Goal: Find specific page/section: Find specific page/section

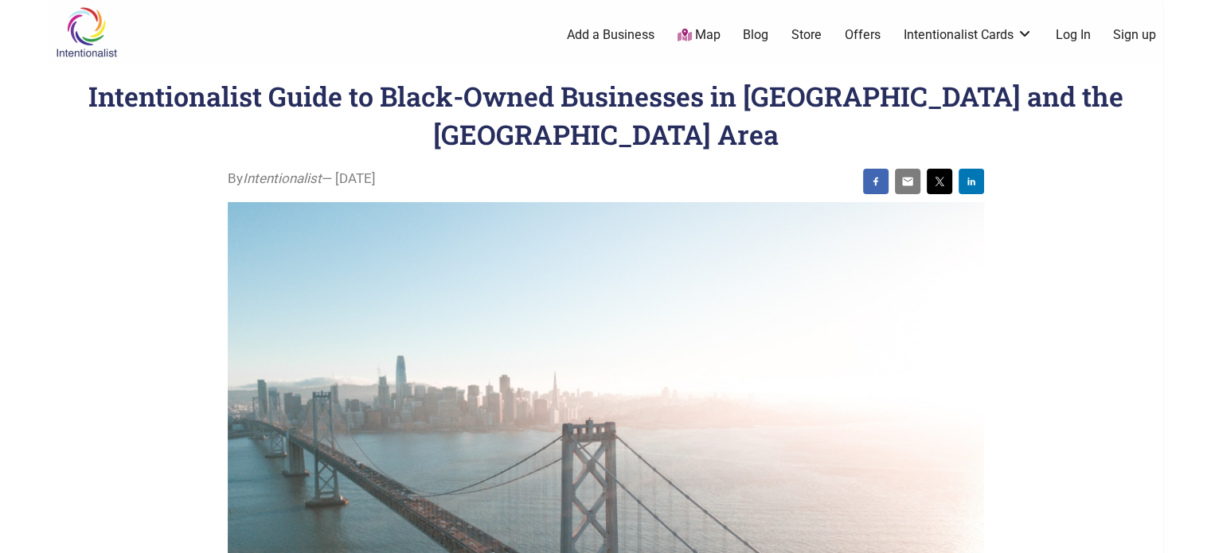
click at [68, 41] on img at bounding box center [87, 32] width 76 height 52
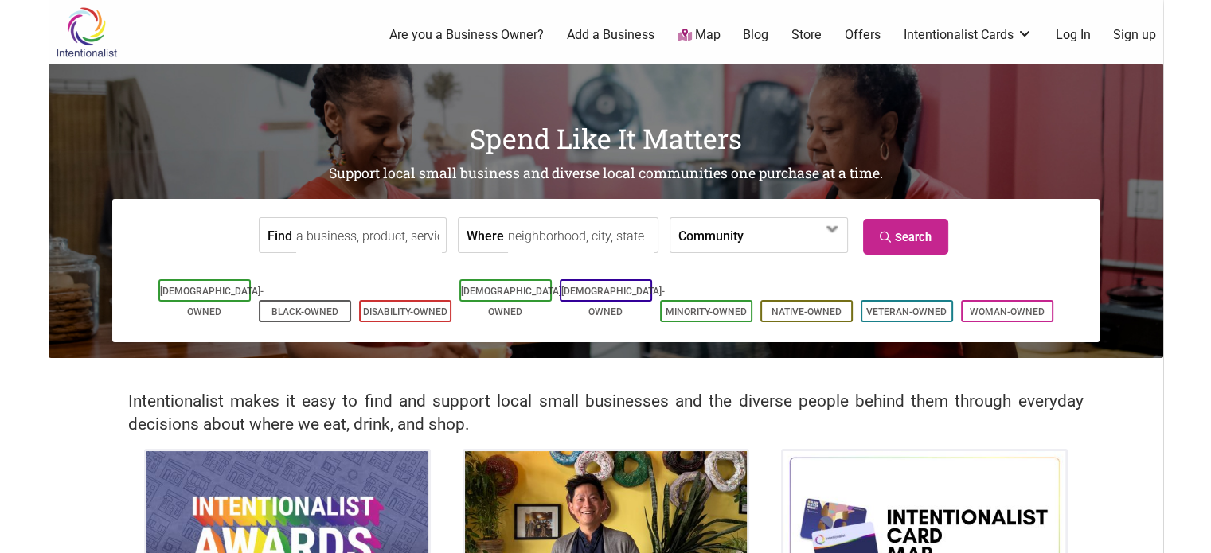
click at [349, 246] on input "Find" at bounding box center [369, 236] width 146 height 36
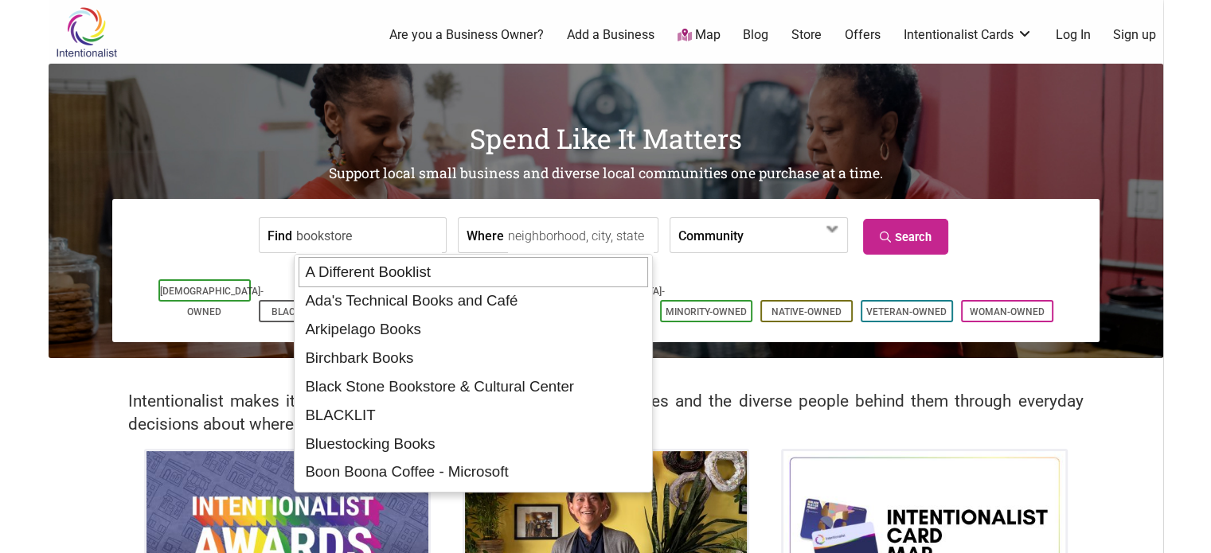
type input "bookstore"
click at [599, 232] on input "Where" at bounding box center [581, 236] width 146 height 36
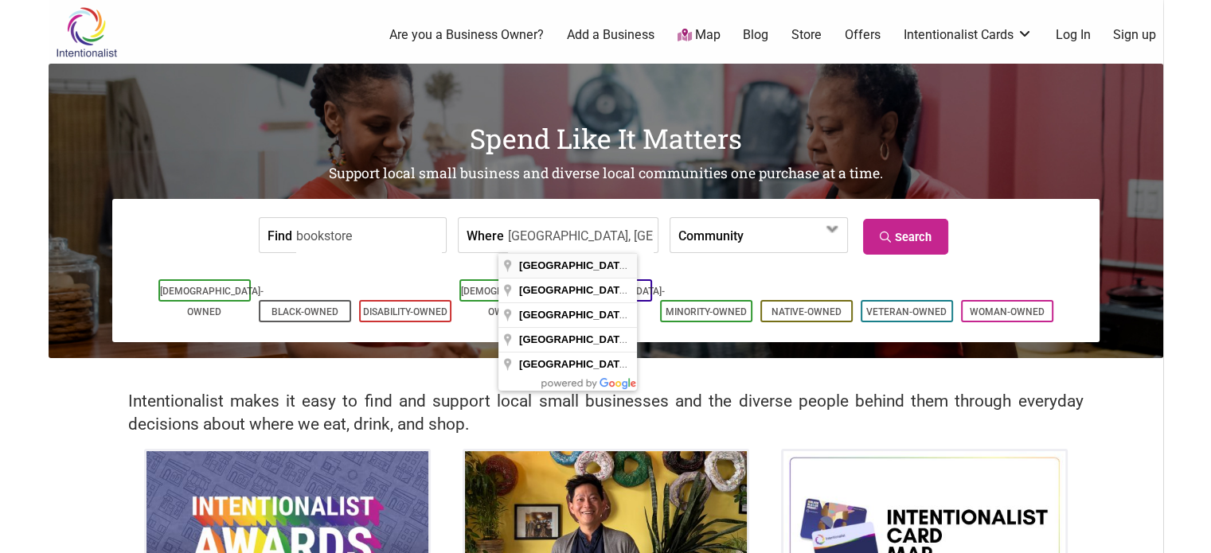
type input "San Francisco Bay Area, CA, USA"
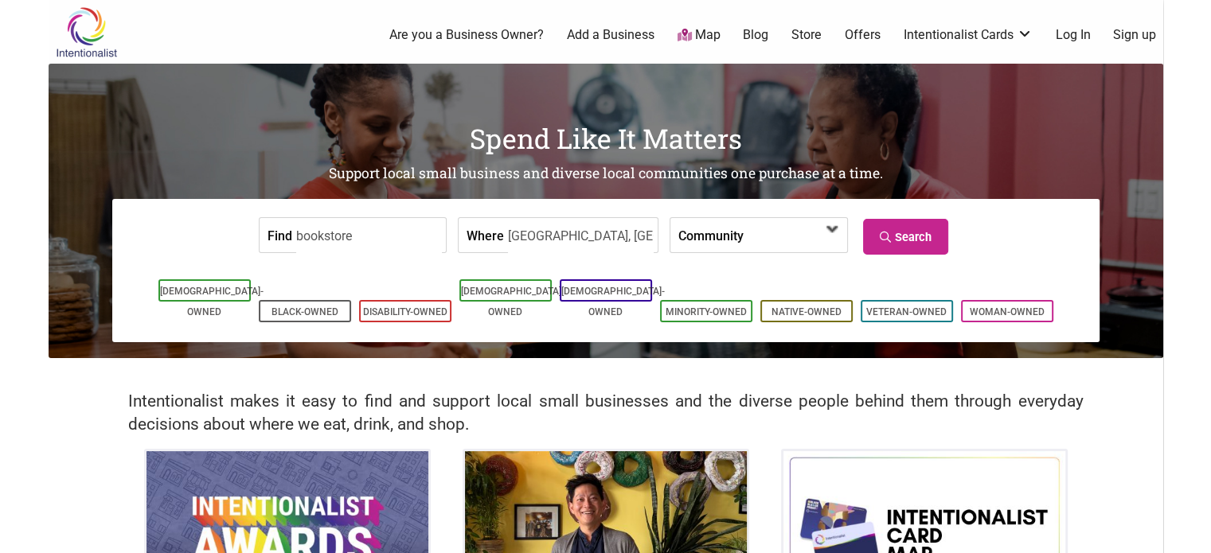
click at [840, 239] on span at bounding box center [832, 229] width 25 height 25
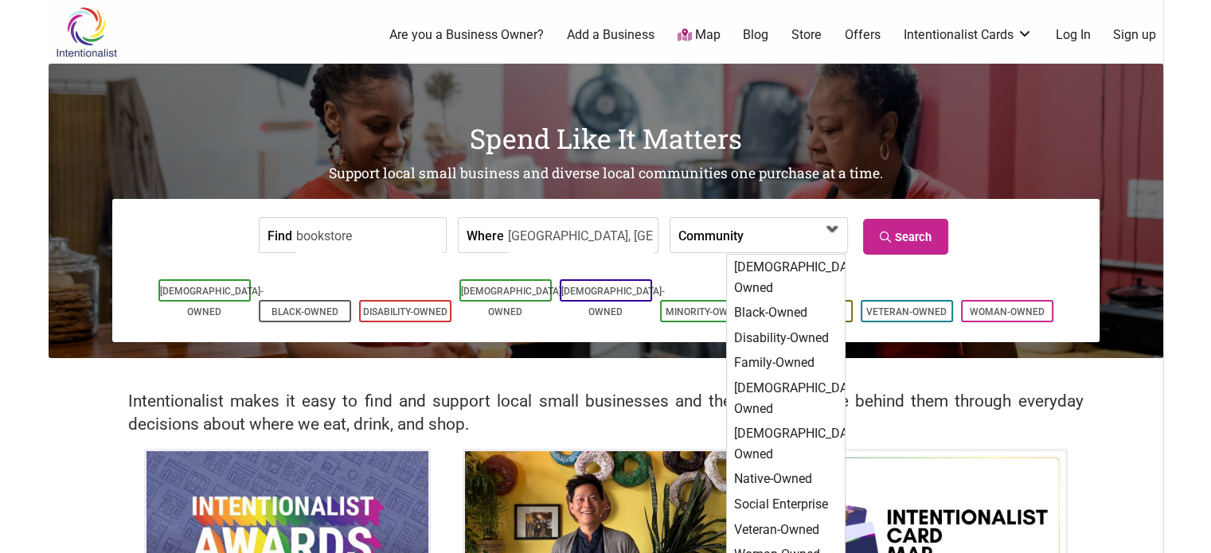
click at [840, 239] on span at bounding box center [832, 229] width 25 height 25
click at [874, 241] on link "Search" at bounding box center [905, 237] width 85 height 36
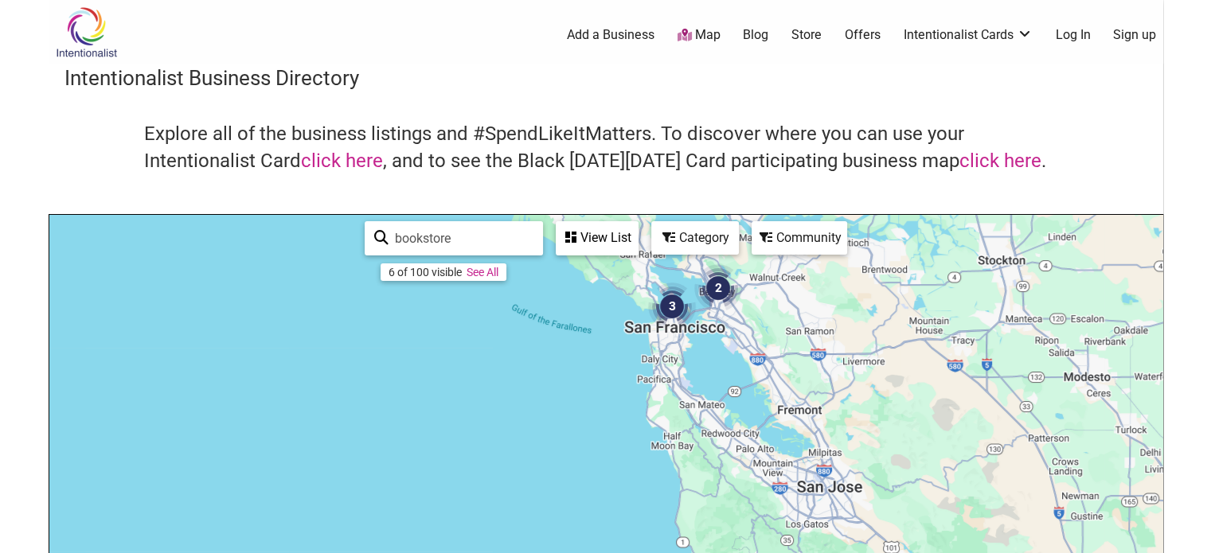
drag, startPoint x: 796, startPoint y: 460, endPoint x: 911, endPoint y: 245, distance: 243.6
click at [913, 216] on div "To navigate, press the arrow keys." at bounding box center [605, 524] width 1113 height 619
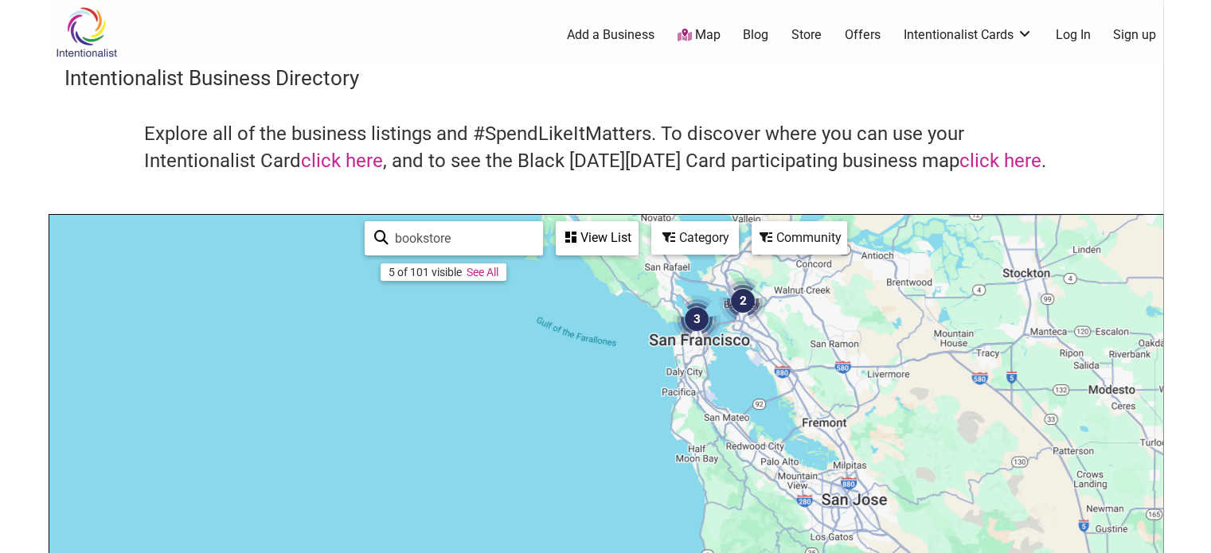
drag, startPoint x: 872, startPoint y: 318, endPoint x: 860, endPoint y: 396, distance: 78.9
click at [871, 397] on div "To navigate, press the arrow keys." at bounding box center [605, 524] width 1113 height 619
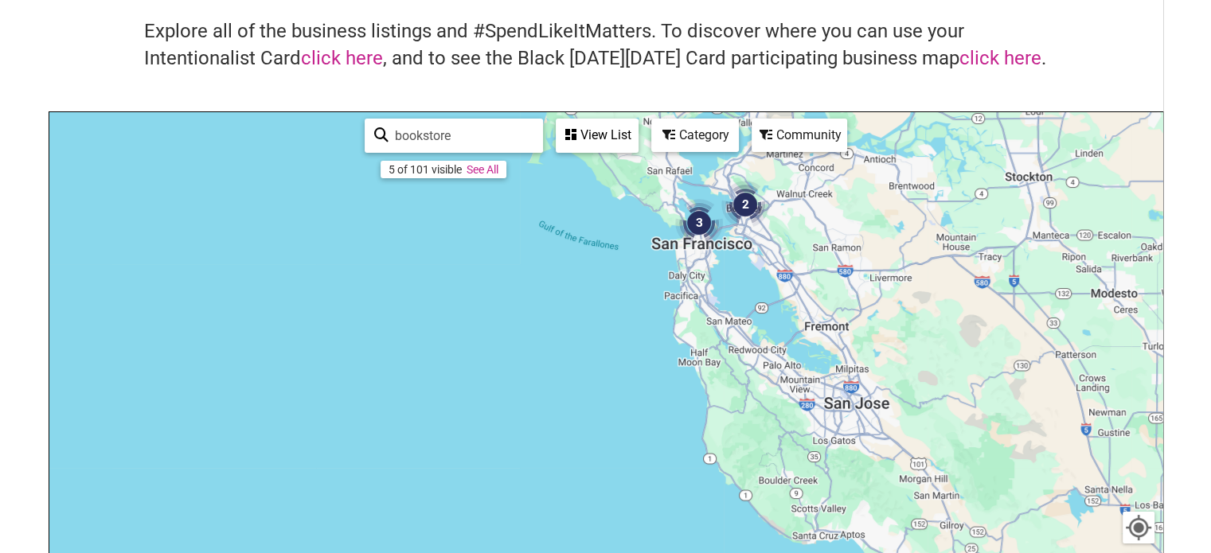
scroll to position [318, 0]
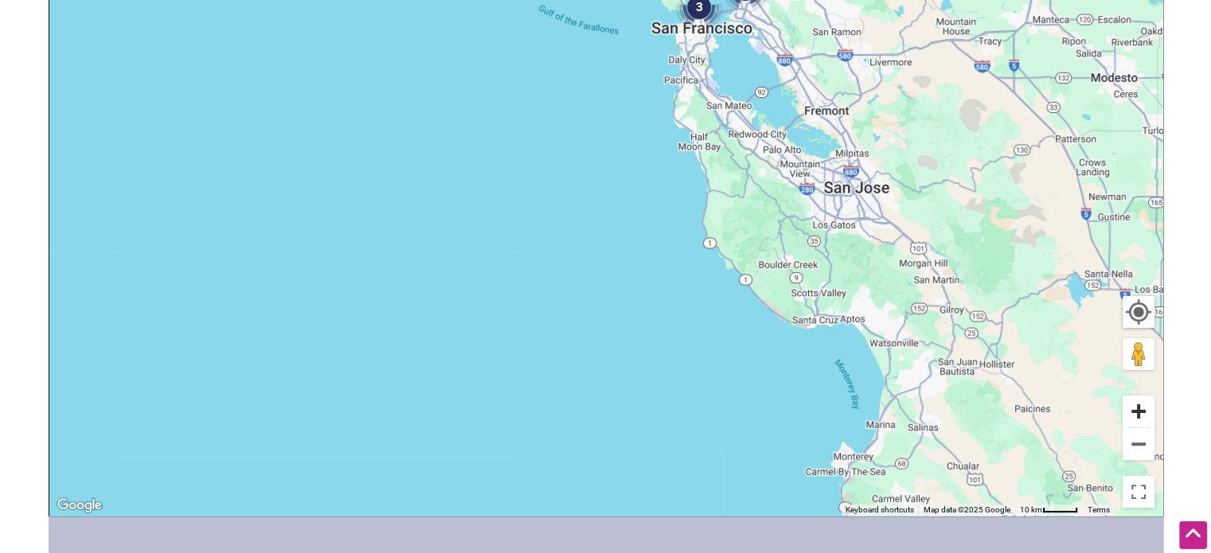
click at [1144, 423] on button "Zoom in" at bounding box center [1139, 412] width 32 height 32
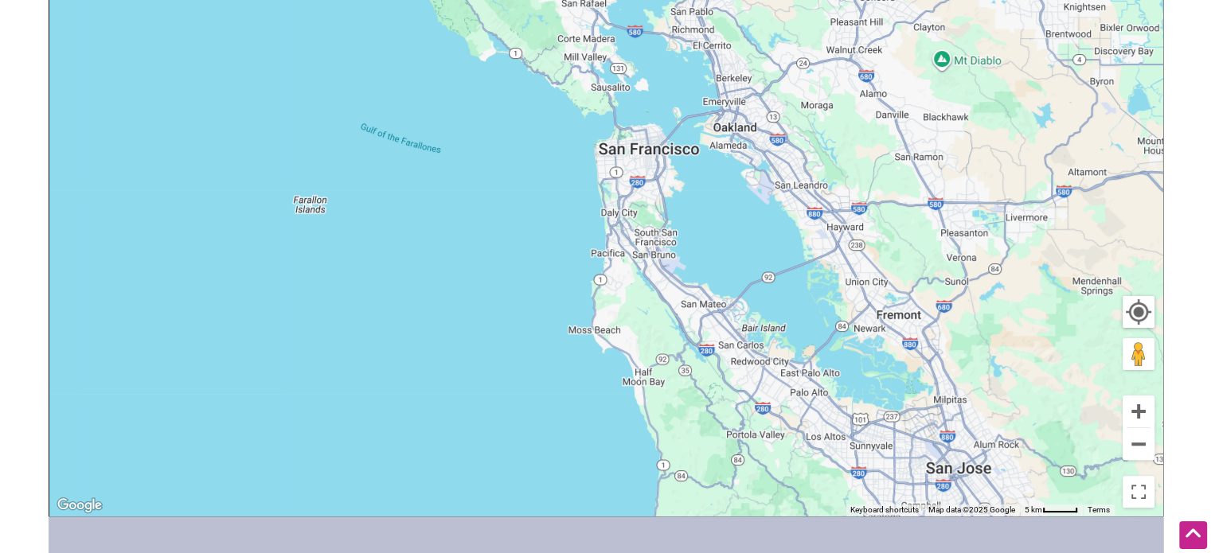
drag, startPoint x: 981, startPoint y: 229, endPoint x: 825, endPoint y: 525, distance: 334.0
click at [825, 547] on div "Intentionalist Spend like it matters 0 Add a Business Map Blog Store Offers Int…" at bounding box center [606, 299] width 1115 height 1235
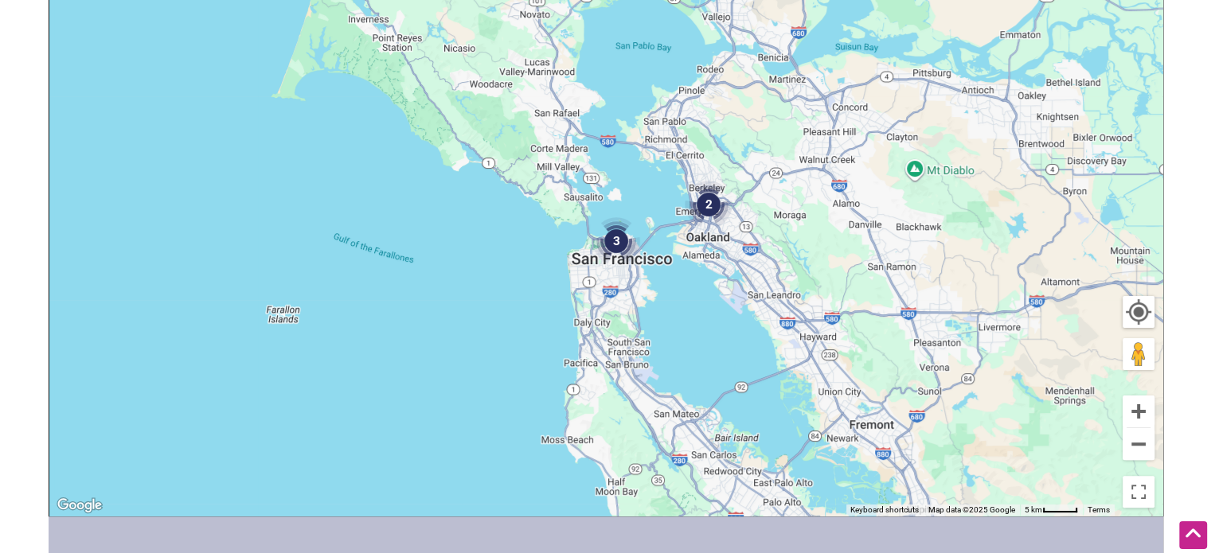
drag, startPoint x: 769, startPoint y: 330, endPoint x: 744, endPoint y: 441, distance: 113.6
click at [744, 441] on div "To navigate, press the arrow keys." at bounding box center [605, 206] width 1113 height 619
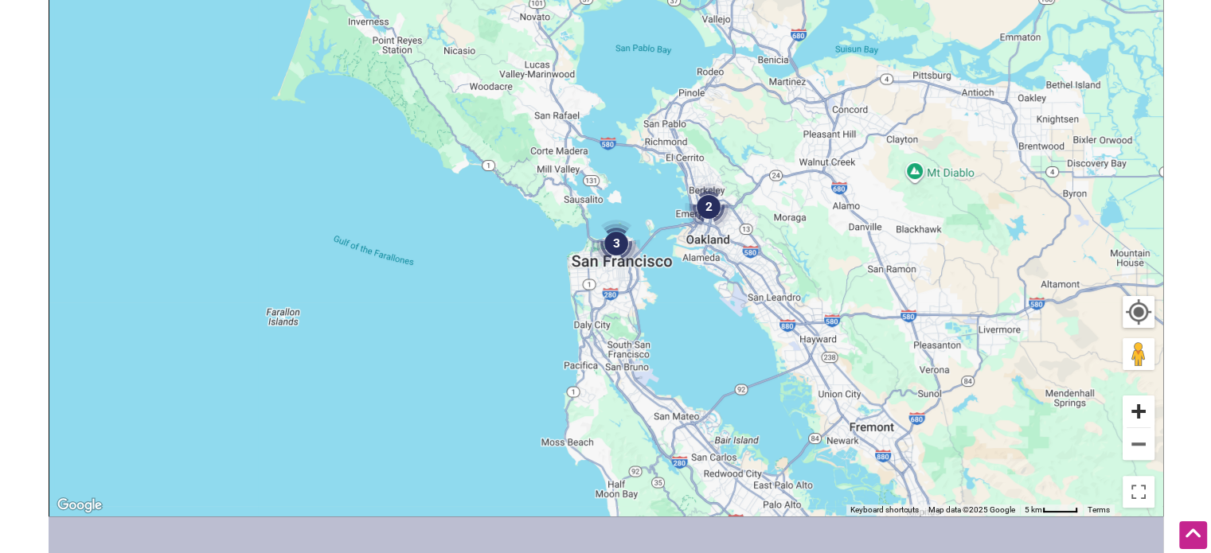
click at [1127, 411] on button "Zoom in" at bounding box center [1139, 412] width 32 height 32
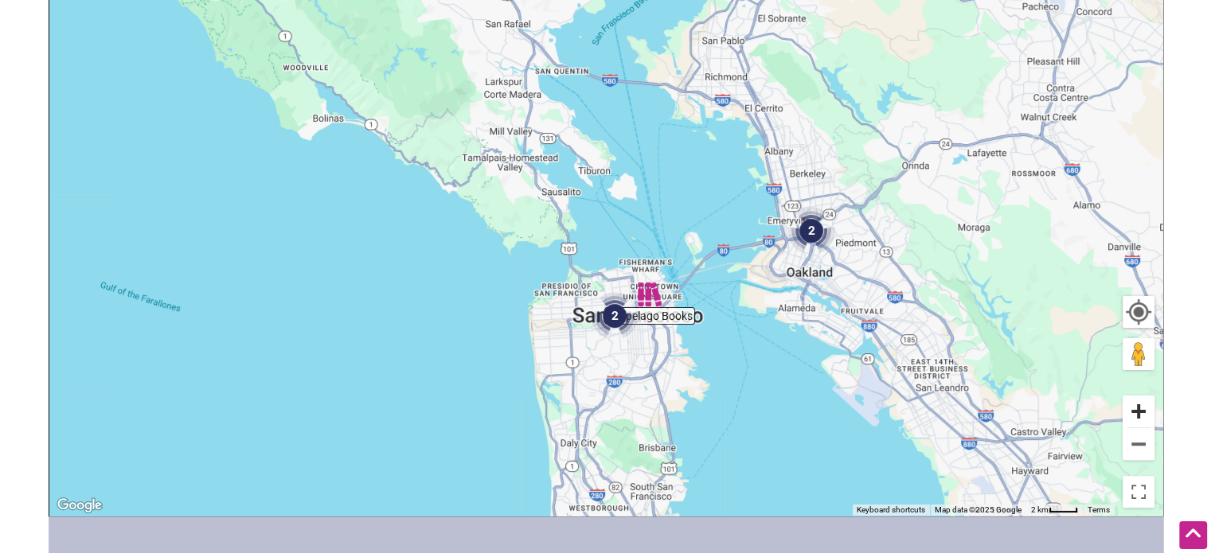
click at [1136, 410] on button "Zoom in" at bounding box center [1139, 412] width 32 height 32
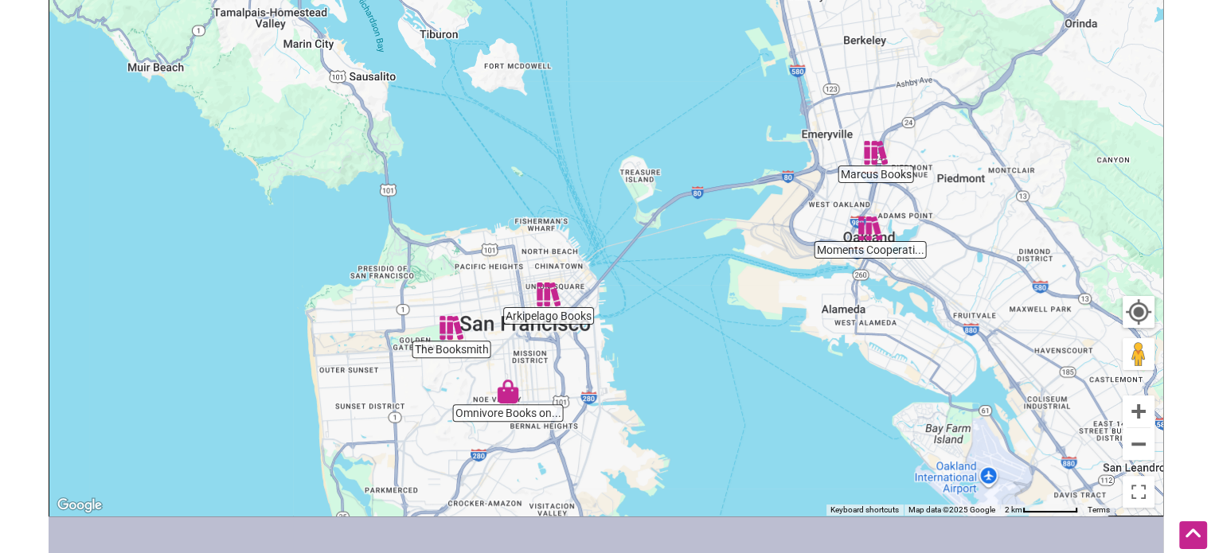
drag, startPoint x: 1041, startPoint y: 367, endPoint x: 895, endPoint y: 264, distance: 179.4
click at [895, 264] on div "To navigate, press the arrow keys." at bounding box center [605, 206] width 1113 height 619
click at [866, 228] on img "Moments Cooperative & Community Space" at bounding box center [870, 229] width 24 height 24
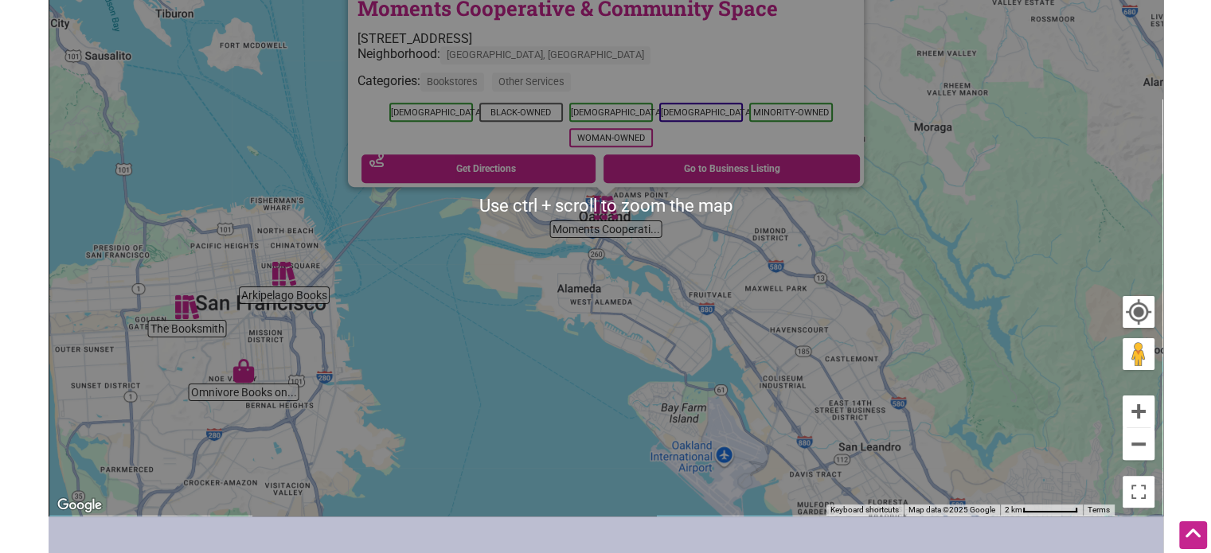
scroll to position [239, 0]
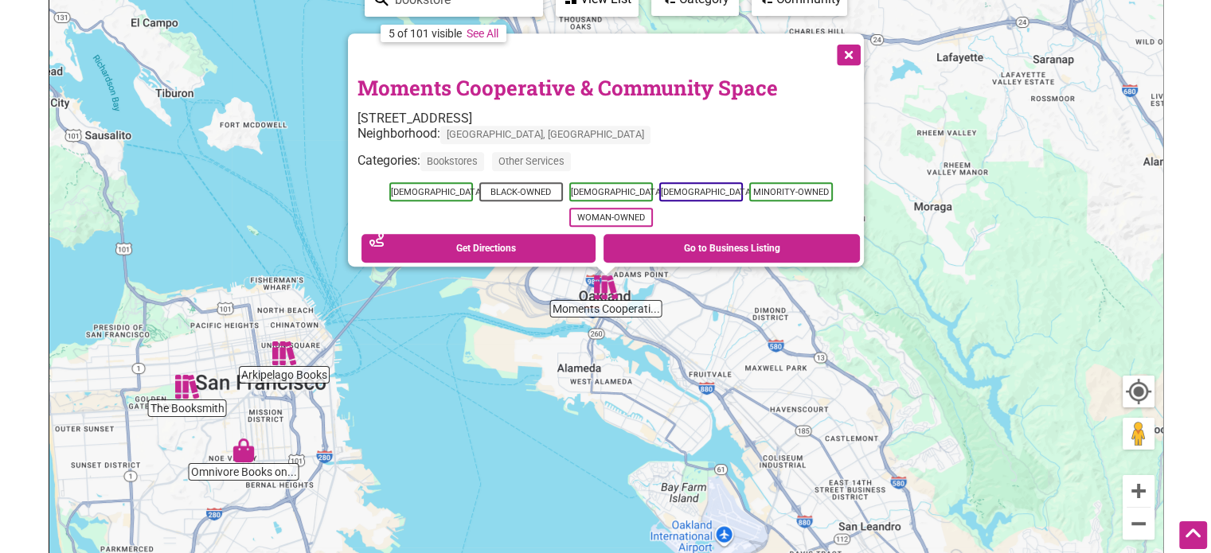
click at [845, 50] on button "Close" at bounding box center [847, 53] width 40 height 40
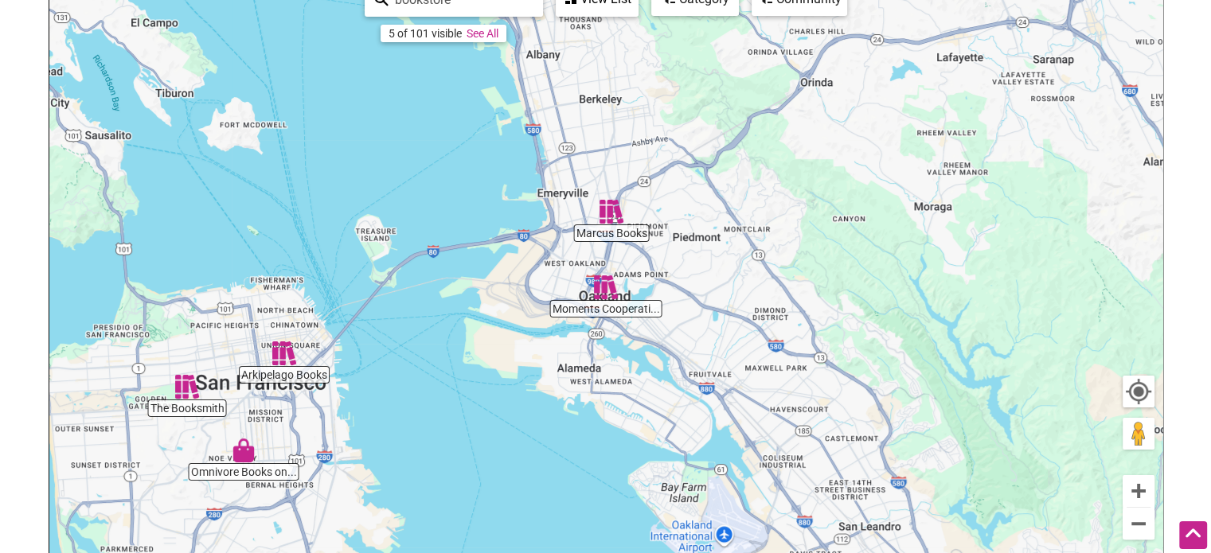
click at [611, 214] on img "Marcus Books" at bounding box center [611, 212] width 24 height 24
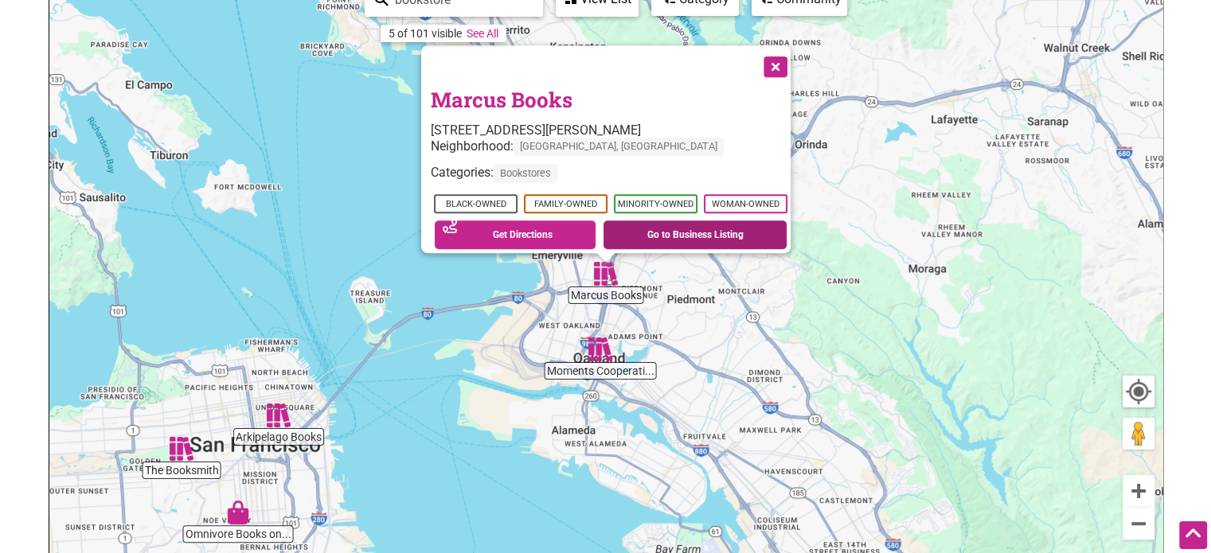
click at [686, 235] on link "Go to Business Listing" at bounding box center [694, 235] width 183 height 29
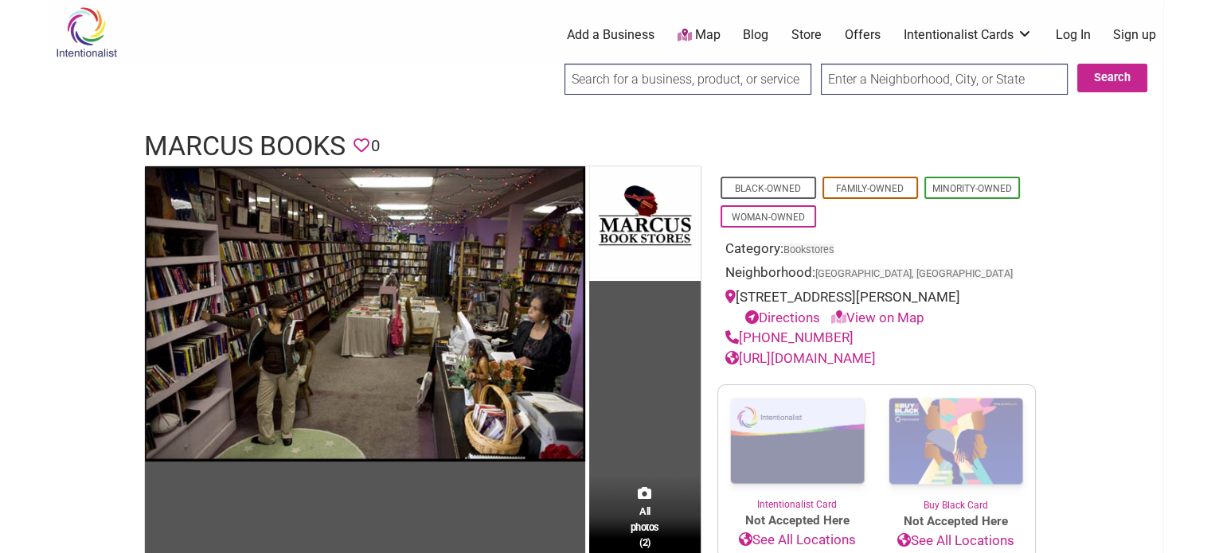
click at [791, 366] on link "[URL][DOMAIN_NAME]" at bounding box center [800, 358] width 150 height 16
